Goal: Transaction & Acquisition: Purchase product/service

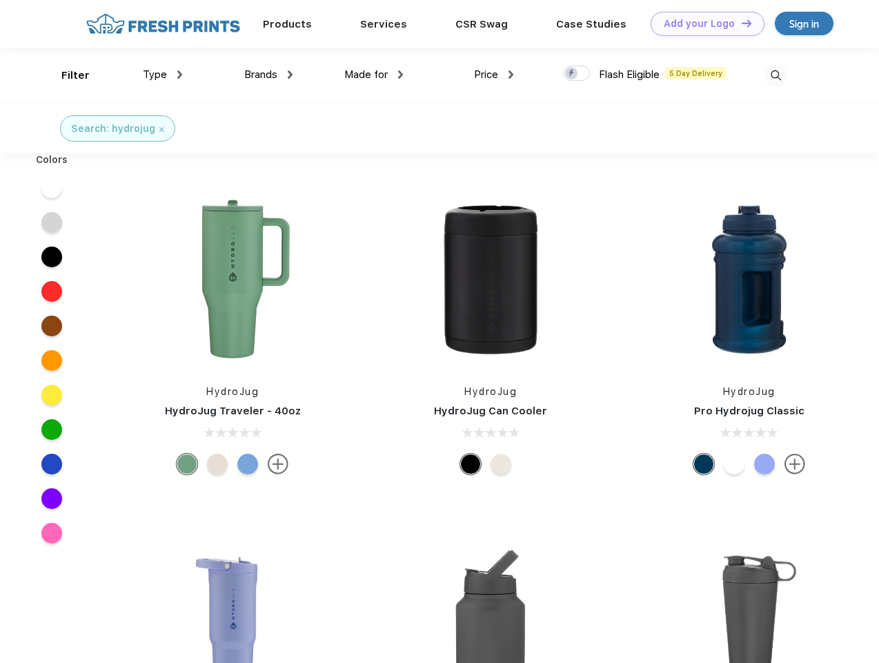
click at [703, 23] on link "Add your Logo Design Tool" at bounding box center [708, 24] width 114 height 24
click at [0, 0] on div "Design Tool" at bounding box center [0, 0] width 0 height 0
click at [741, 23] on link "Add your Logo Design Tool" at bounding box center [708, 24] width 114 height 24
click at [66, 75] on div "Filter" at bounding box center [75, 76] width 28 height 16
click at [163, 75] on span "Type" at bounding box center [155, 74] width 24 height 12
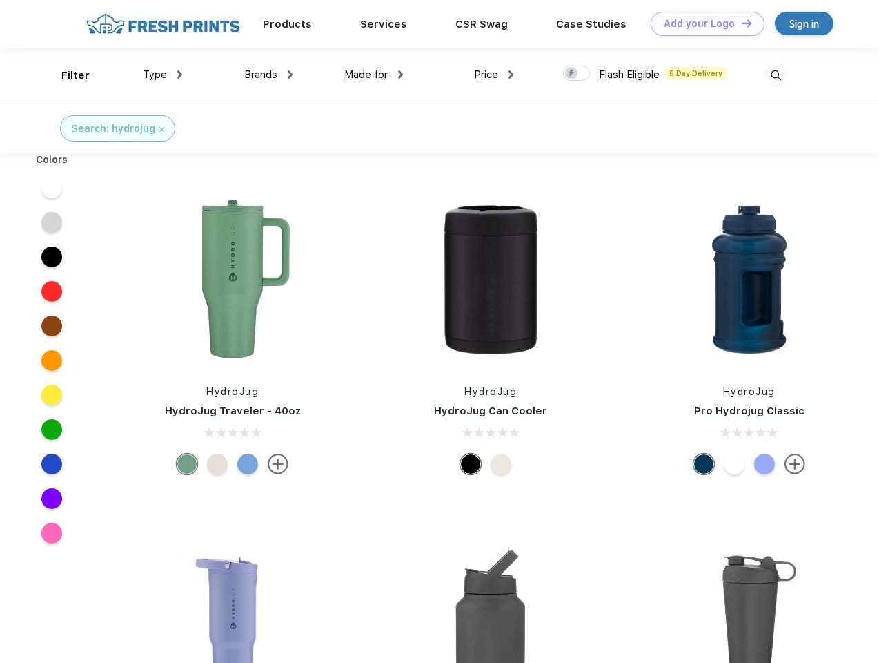
click at [268, 75] on span "Brands" at bounding box center [260, 74] width 33 height 12
click at [374, 75] on span "Made for" at bounding box center [365, 74] width 43 height 12
click at [494, 75] on span "Price" at bounding box center [486, 74] width 24 height 12
click at [577, 74] on div at bounding box center [576, 73] width 27 height 15
click at [572, 74] on input "checkbox" at bounding box center [567, 69] width 9 height 9
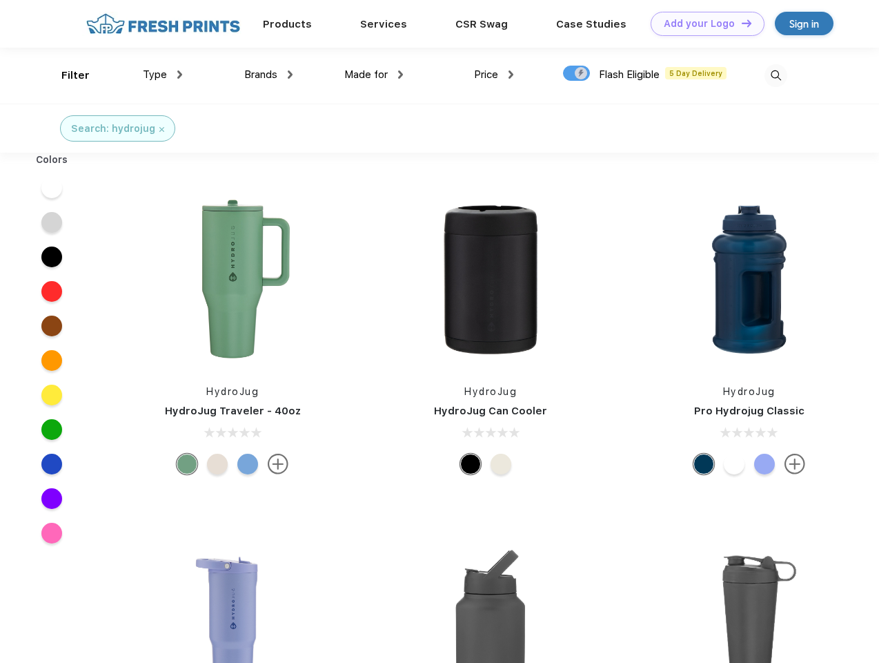
click at [776, 75] on img at bounding box center [776, 75] width 23 height 23
